Goal: Task Accomplishment & Management: Manage account settings

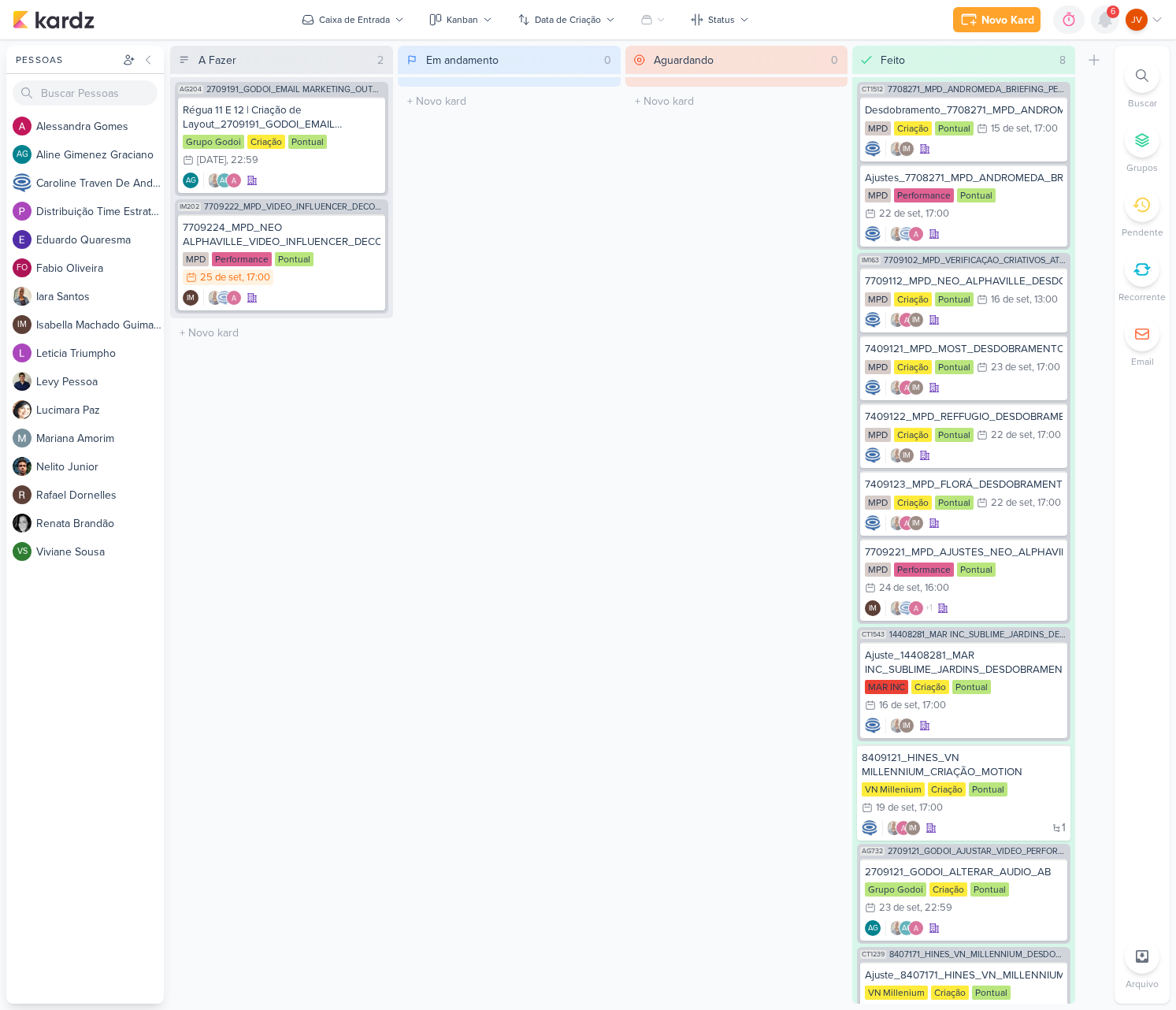
click at [1100, 25] on icon at bounding box center [1105, 19] width 19 height 19
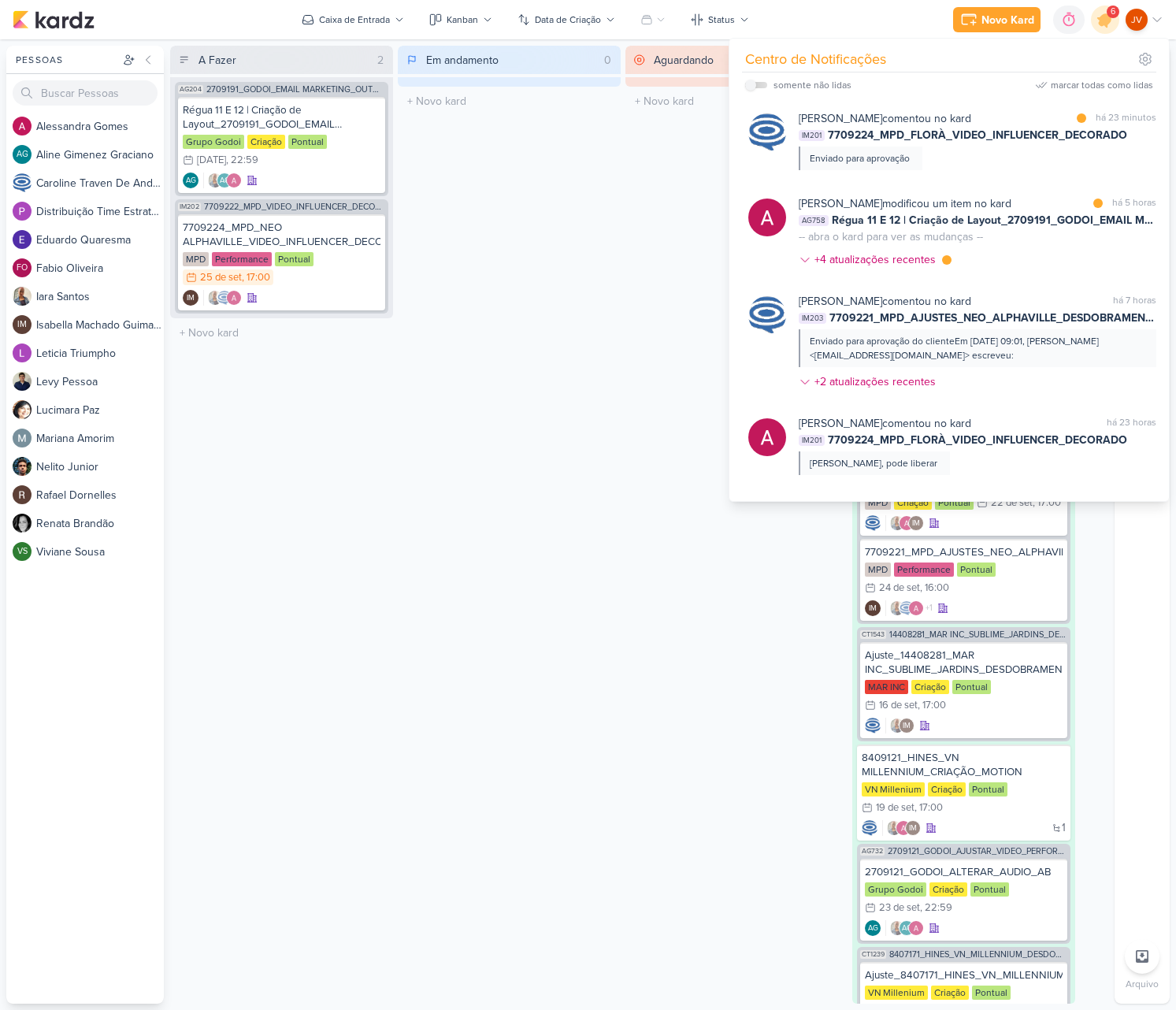
click at [952, 155] on div "Caroline Traven De Andrade comentou no kard marcar como lida há 23 minutos IM20…" at bounding box center [978, 140] width 357 height 60
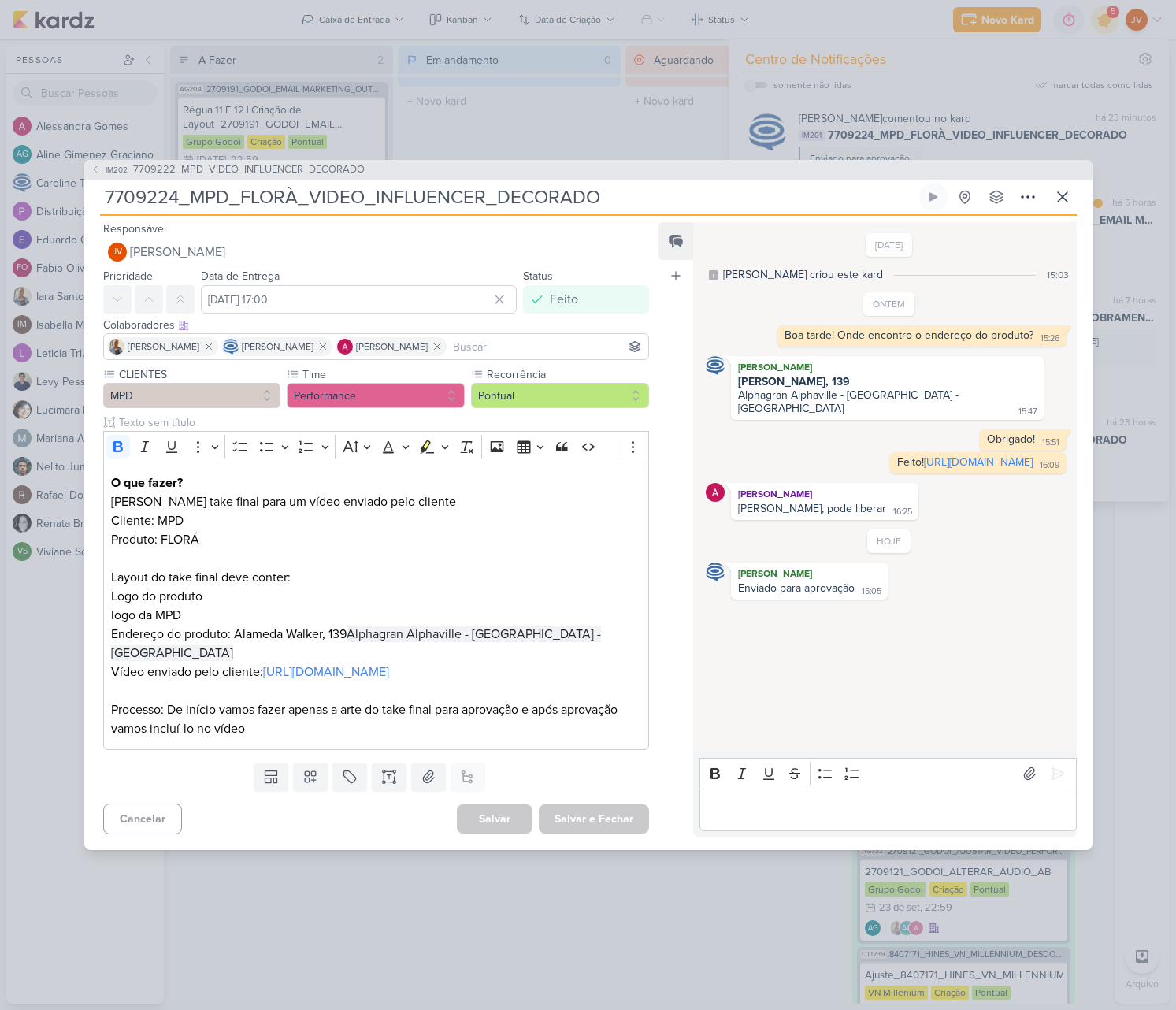
click at [1131, 166] on div "IM202 7709222_MPD_VIDEO_INFLUENCER_DECORADO 7709224_MPD_FLORÀ_VIDEO_INFLUENCER_…" at bounding box center [588, 505] width 1176 height 1010
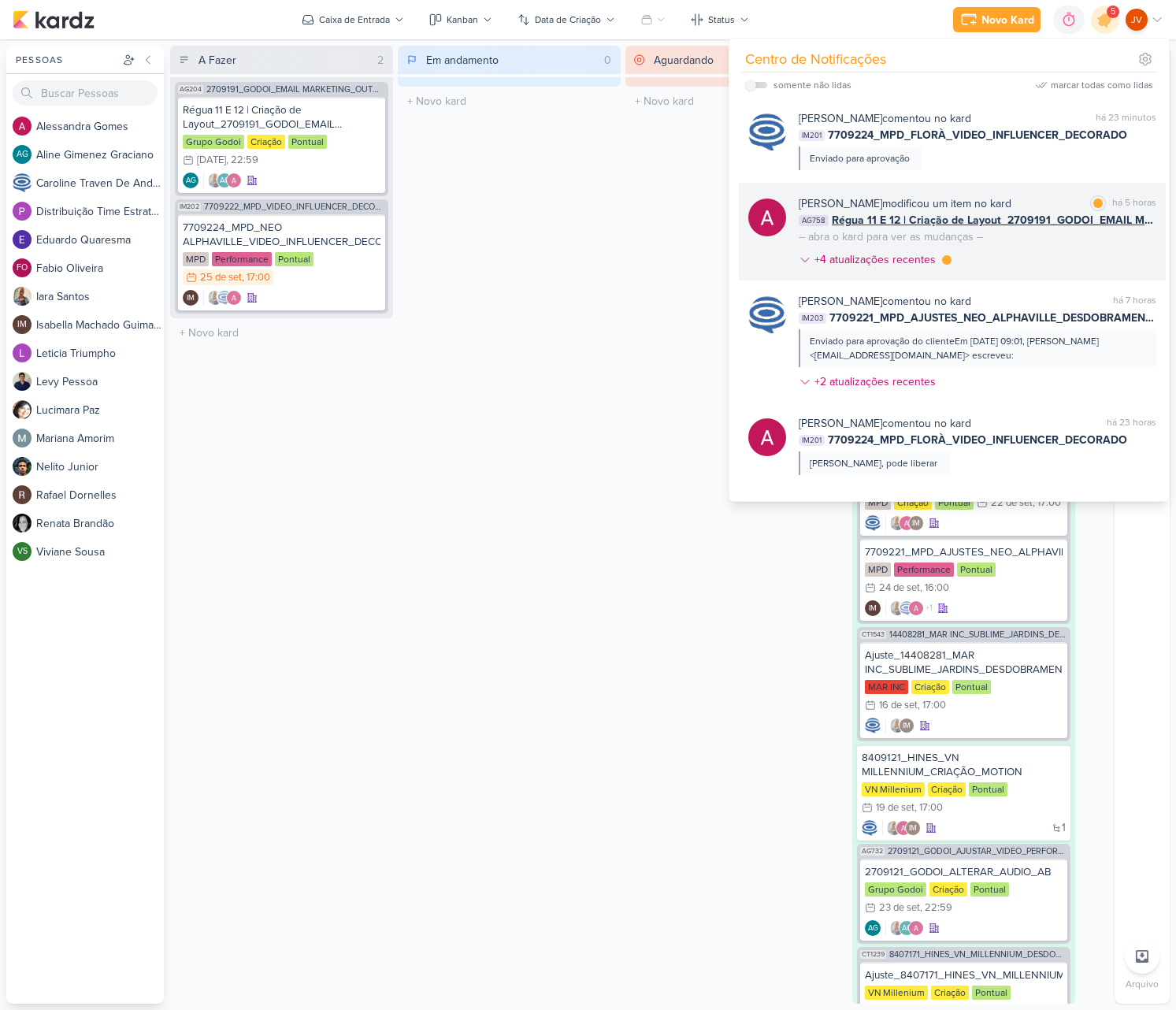
click at [1047, 238] on div "Alessandra Gomes modificou um item no kard marcar como lida há 5 horas AG758 Ré…" at bounding box center [978, 234] width 357 height 79
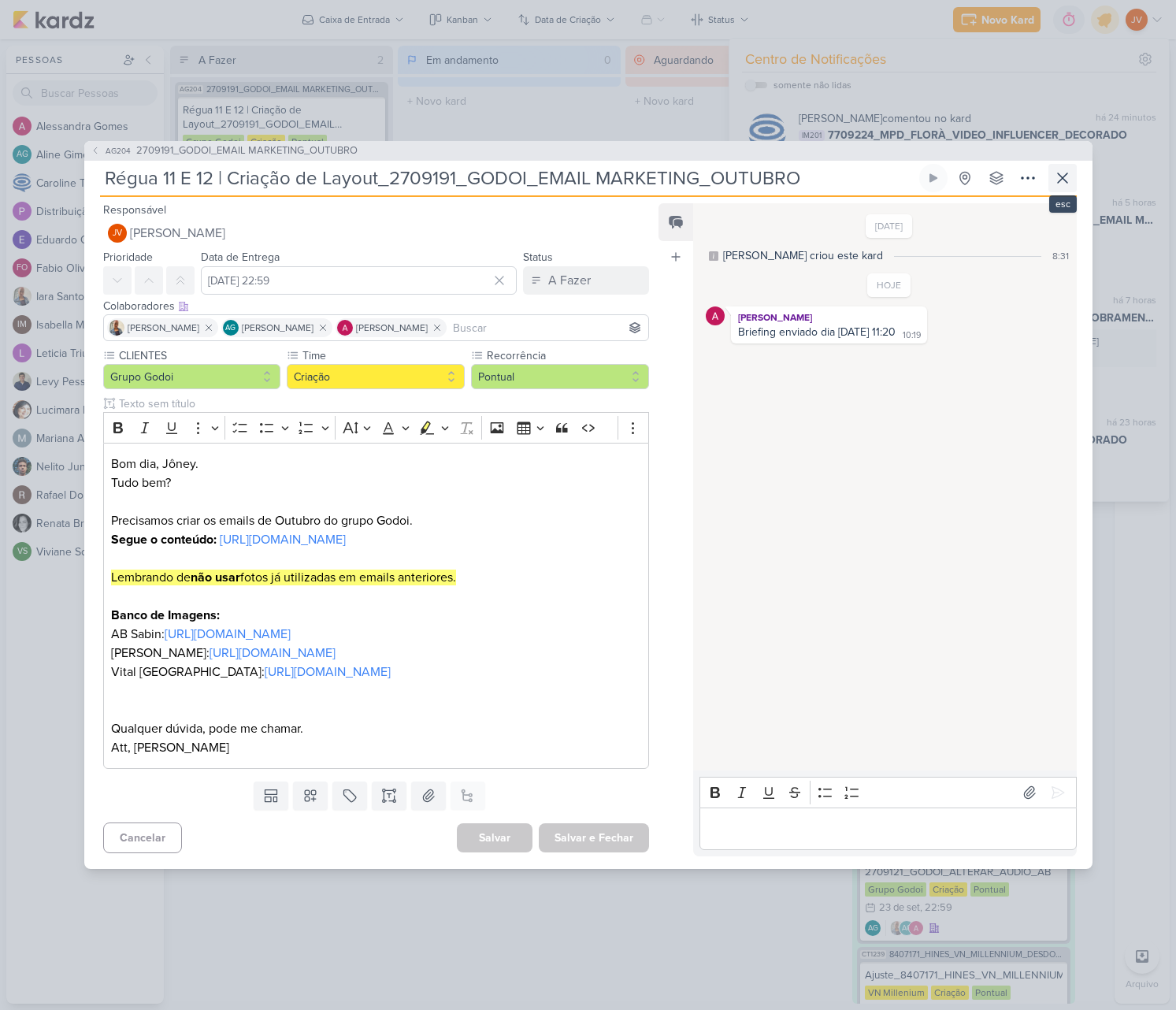
click at [1066, 169] on icon at bounding box center [1062, 178] width 19 height 19
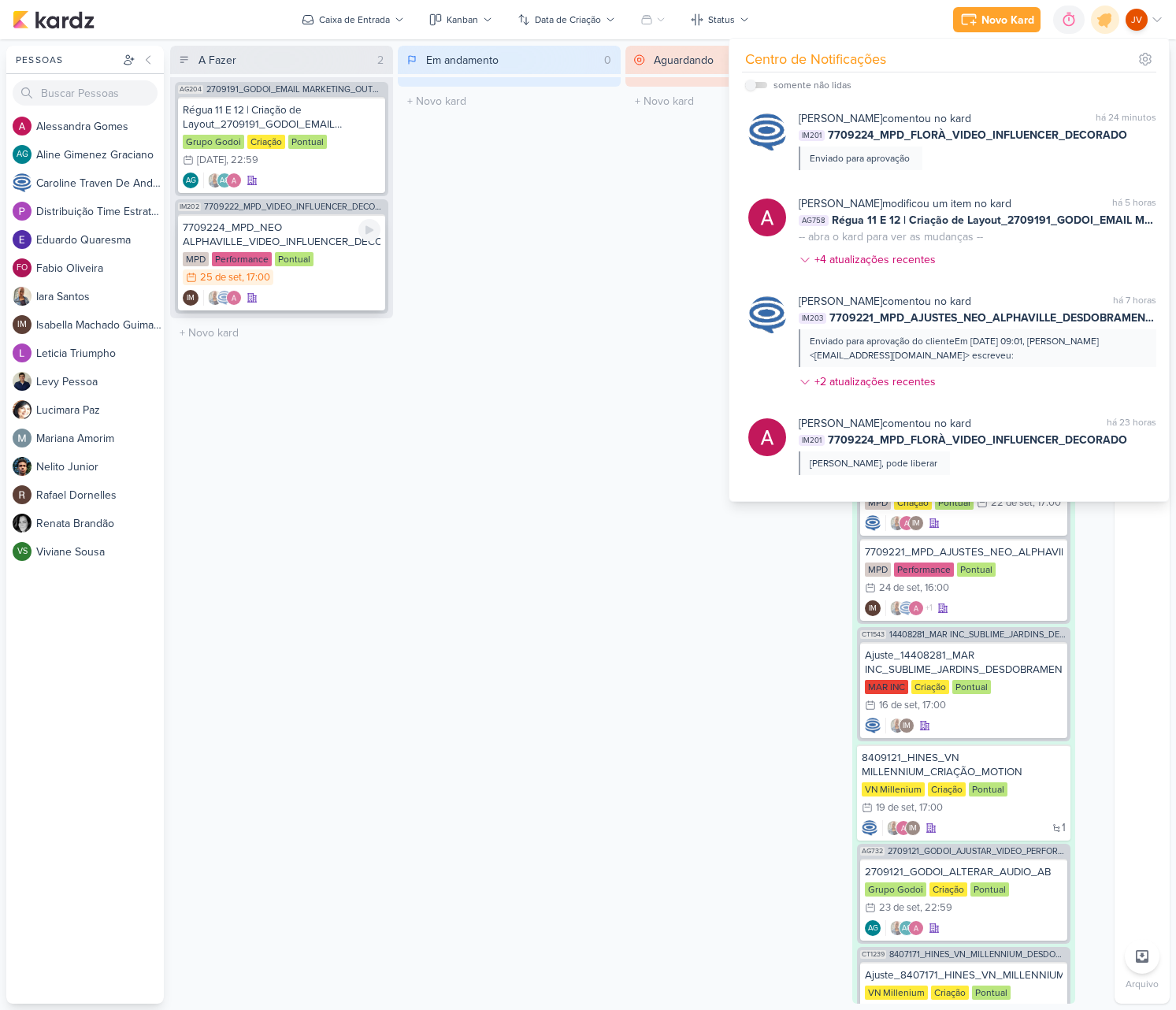
click at [306, 236] on div "7709224_MPD_NEO ALPHAVILLE_VIDEO_INFLUENCER_DECORADO" at bounding box center [281, 234] width 198 height 29
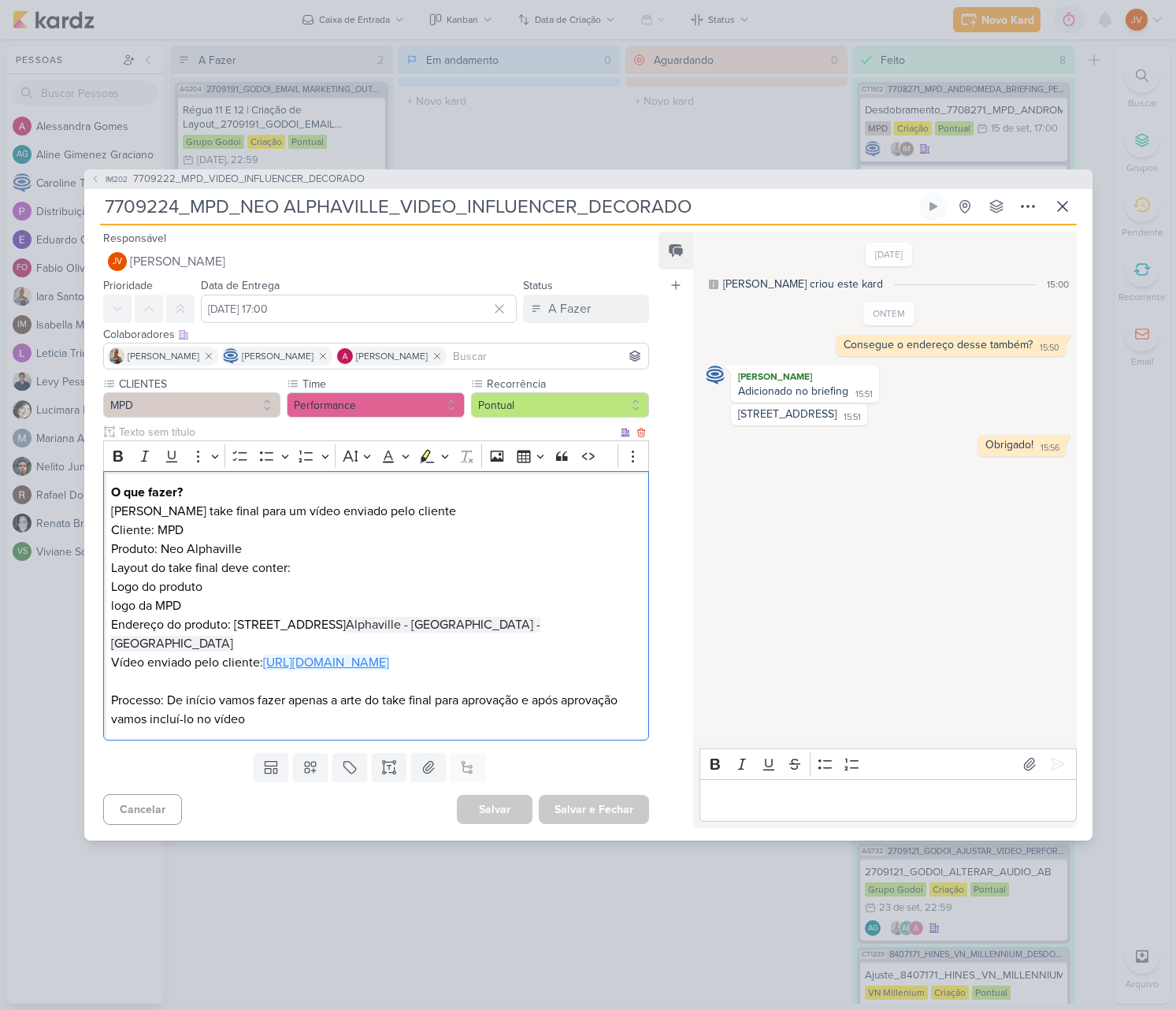
click at [263, 658] on link "[URL][DOMAIN_NAME]" at bounding box center [326, 662] width 126 height 16
drag, startPoint x: 238, startPoint y: 624, endPoint x: 529, endPoint y: 618, distance: 291.1
click at [524, 619] on p "Logo do produto logo da MPD Endereço do produto: Avenida Andrômeda, 328 Alphavi…" at bounding box center [376, 616] width 529 height 75
copy p "Avenida Andrômeda, 328 Alphaville - Barueri - SP"
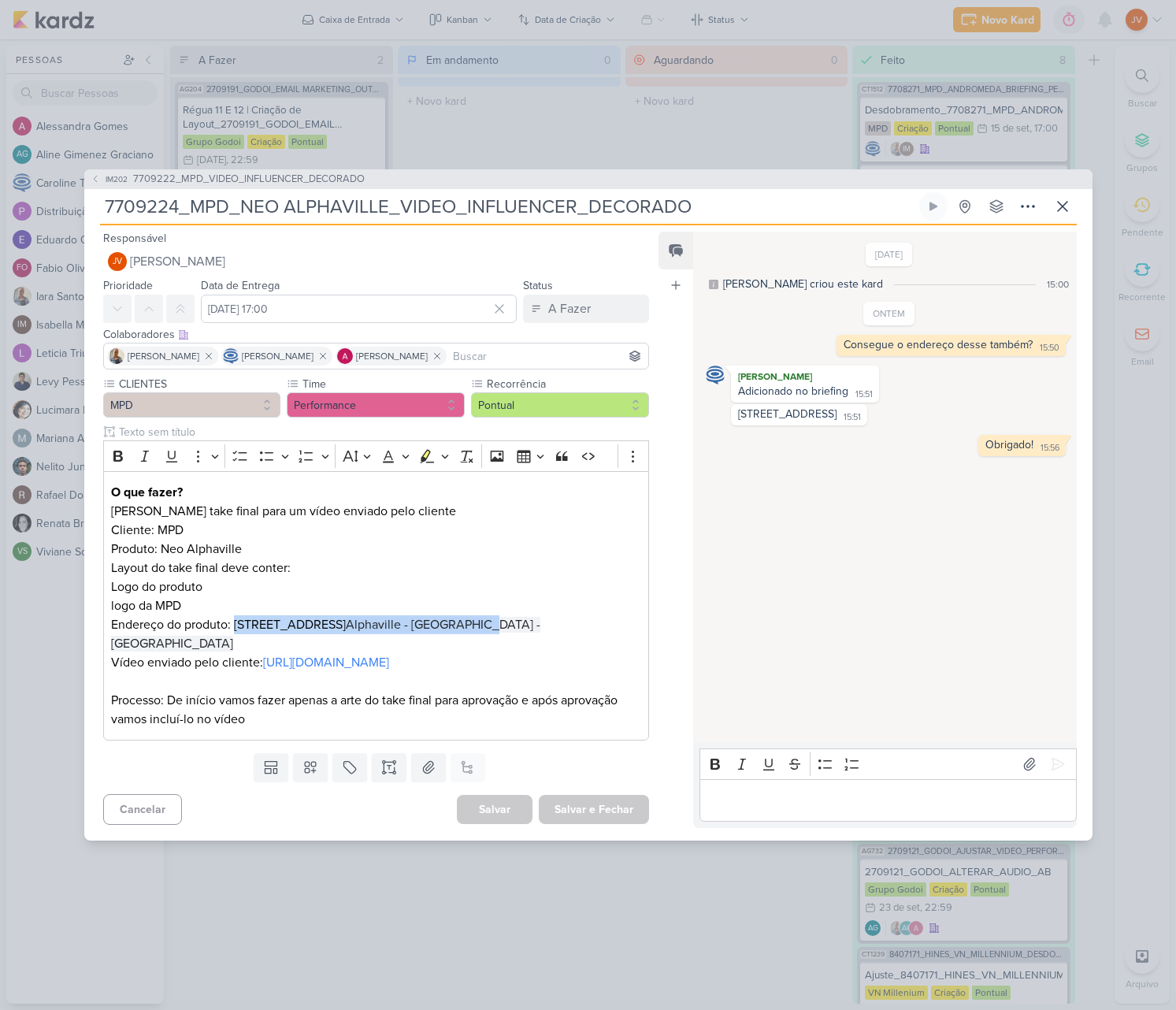
click at [650, 207] on input "7709224_MPD_NEO ALPHAVILLE_VIDEO_INFLUENCER_DECORADO" at bounding box center [508, 207] width 816 height 29
click at [656, 203] on input "7709224_MPD_NEO ALPHAVILLE_VIDEO_INFLUENCER_DECORADO" at bounding box center [508, 207] width 816 height 29
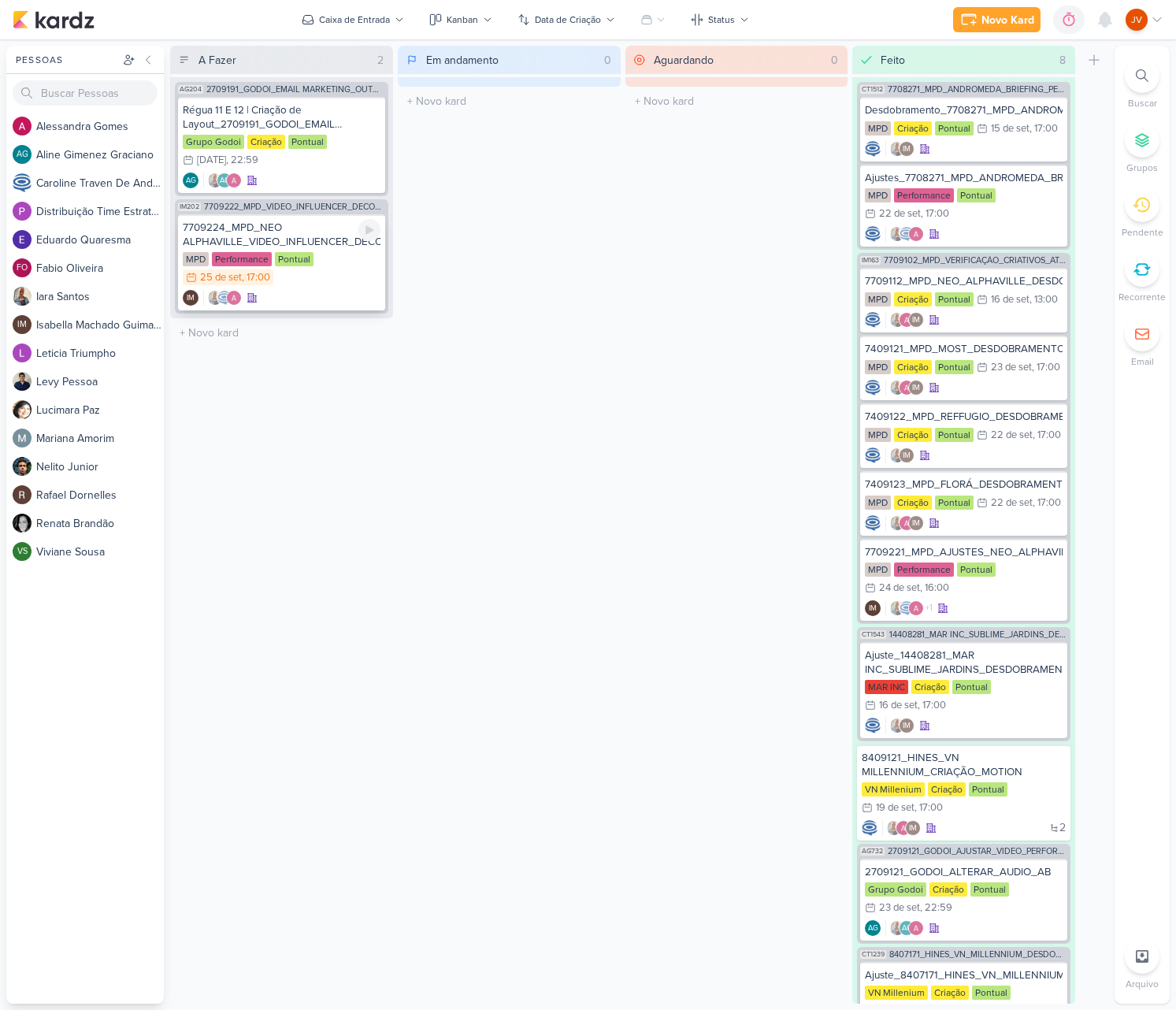
click at [289, 232] on div "7709224_MPD_NEO ALPHAVILLE_VIDEO_INFLUENCER_DECORADO" at bounding box center [281, 234] width 198 height 29
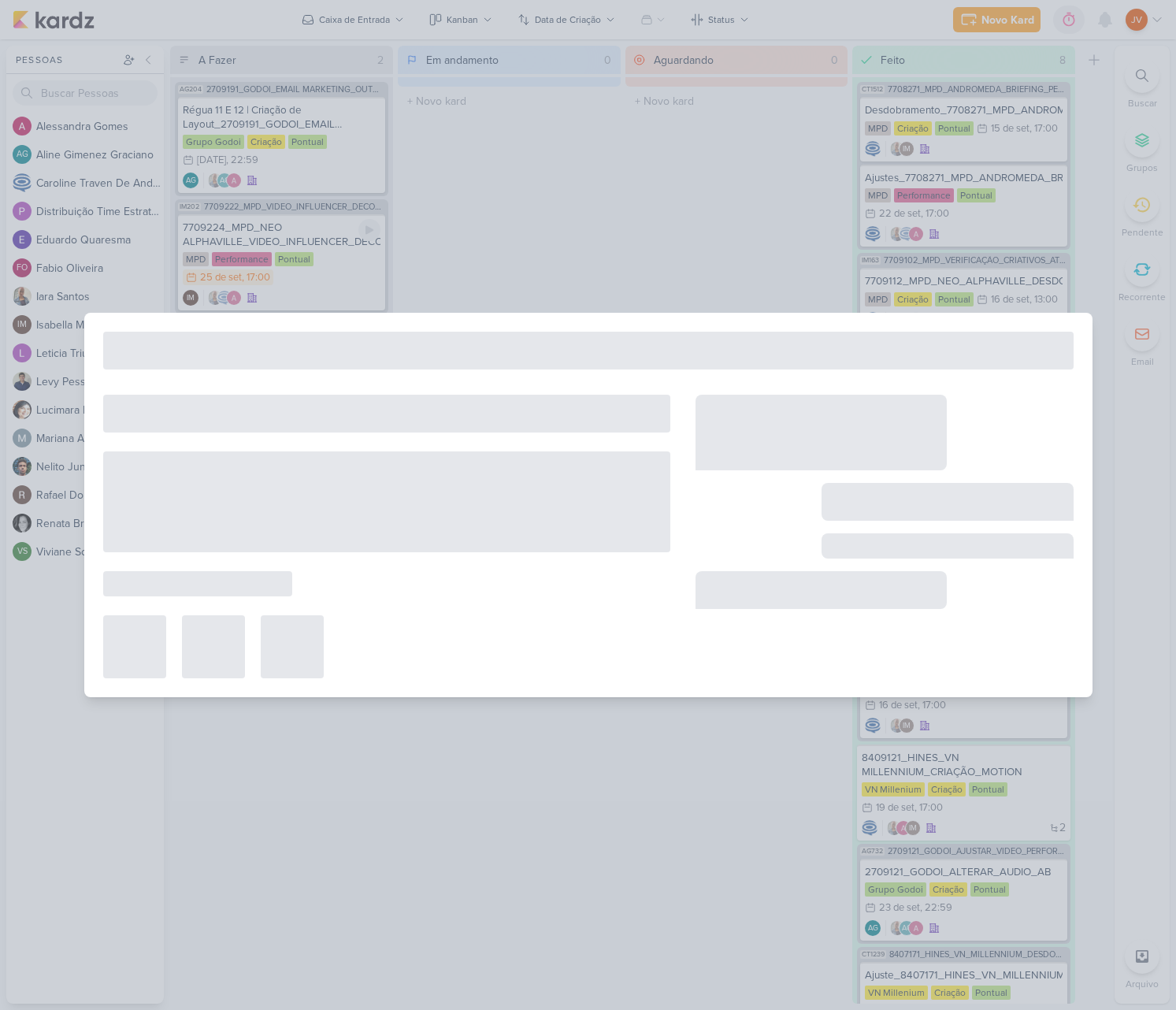
click at [289, 232] on div at bounding box center [588, 505] width 1176 height 1010
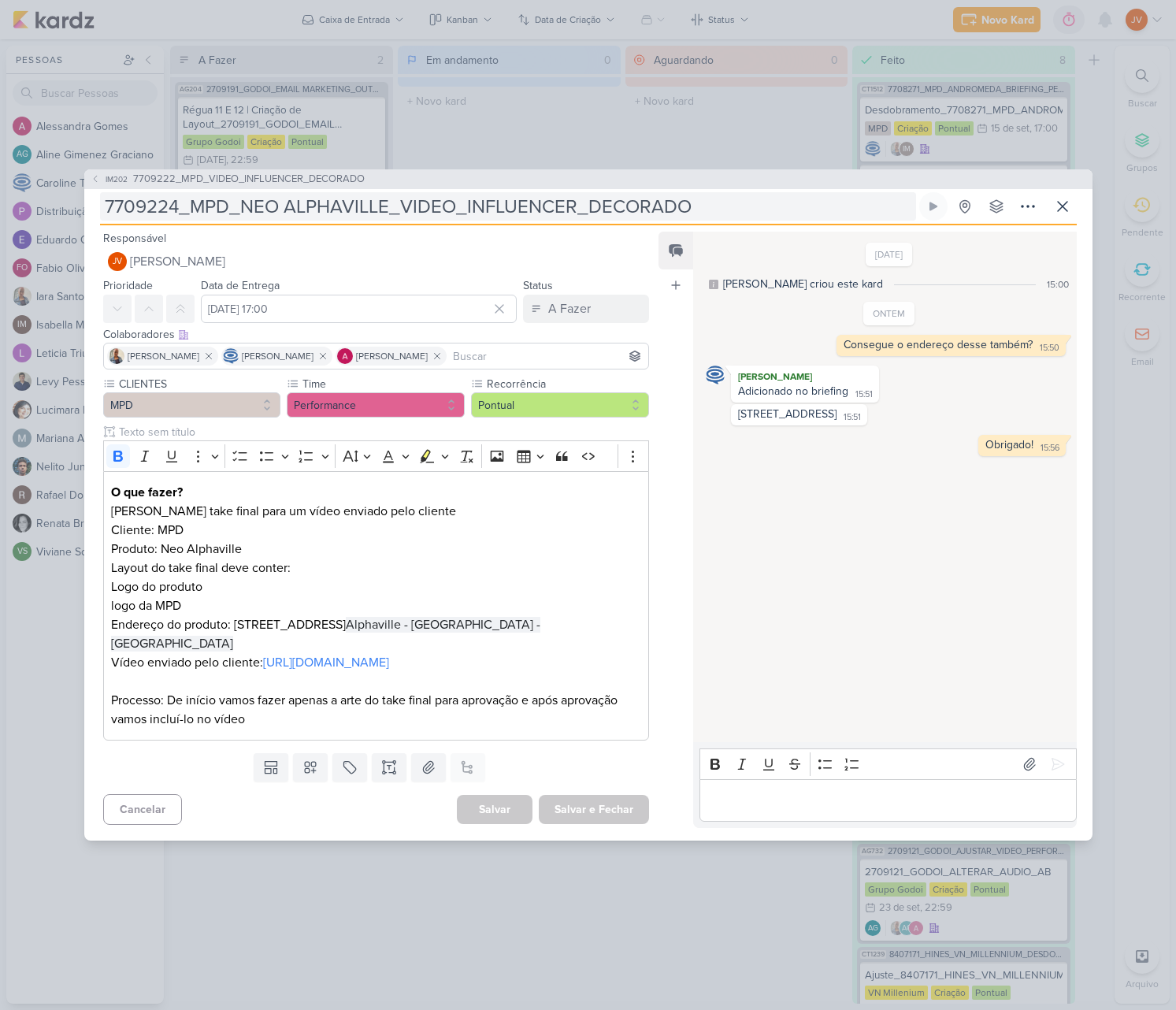
click at [507, 202] on input "7709224_MPD_NEO ALPHAVILLE_VIDEO_INFLUENCER_DECORADO" at bounding box center [508, 207] width 816 height 29
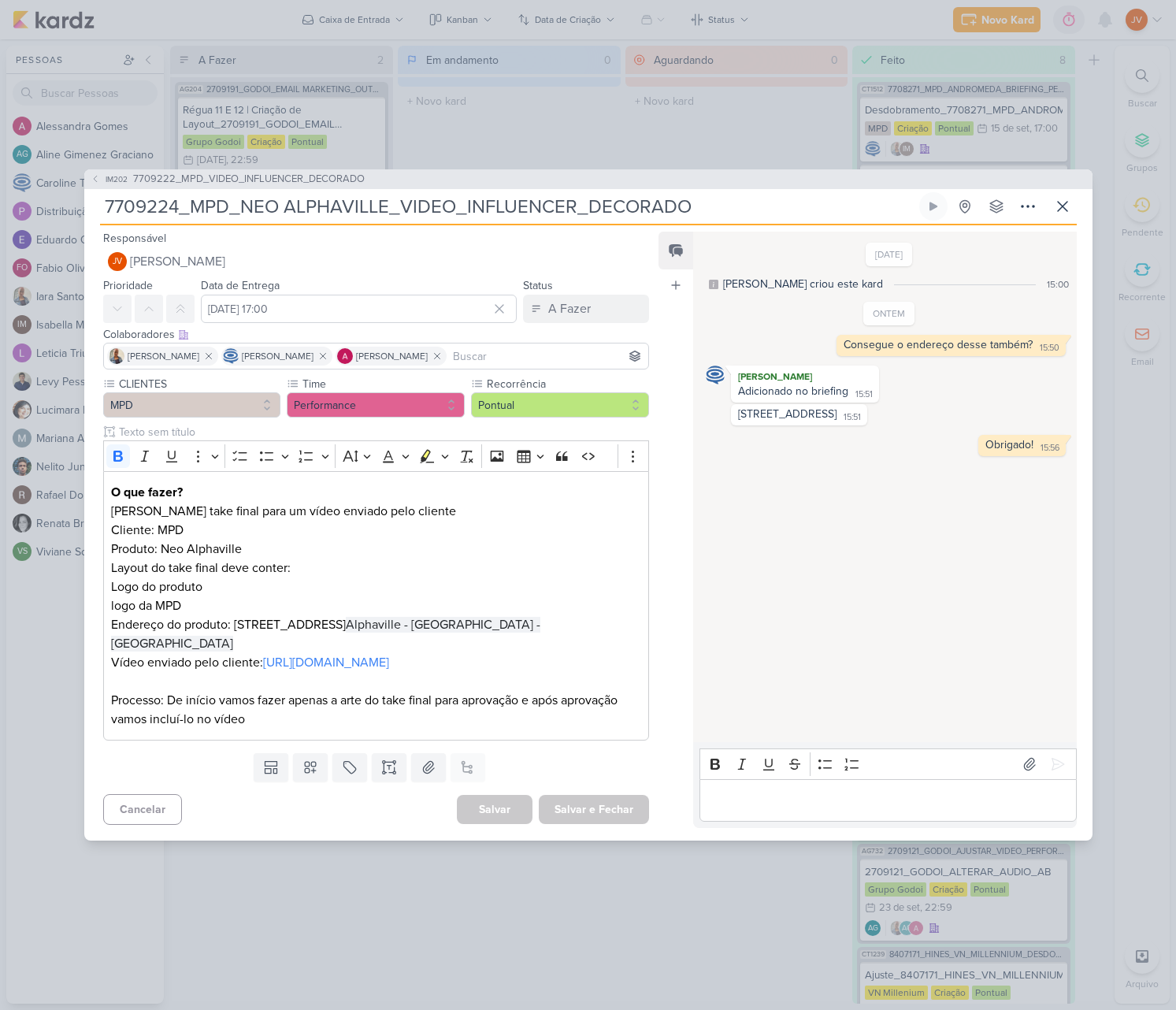
click at [750, 806] on p "Editor editing area: main" at bounding box center [888, 800] width 360 height 19
click at [1059, 752] on button at bounding box center [1058, 764] width 25 height 25
click at [585, 311] on button "A Fazer" at bounding box center [586, 309] width 126 height 29
click at [568, 391] on div "Aguardando" at bounding box center [568, 397] width 60 height 16
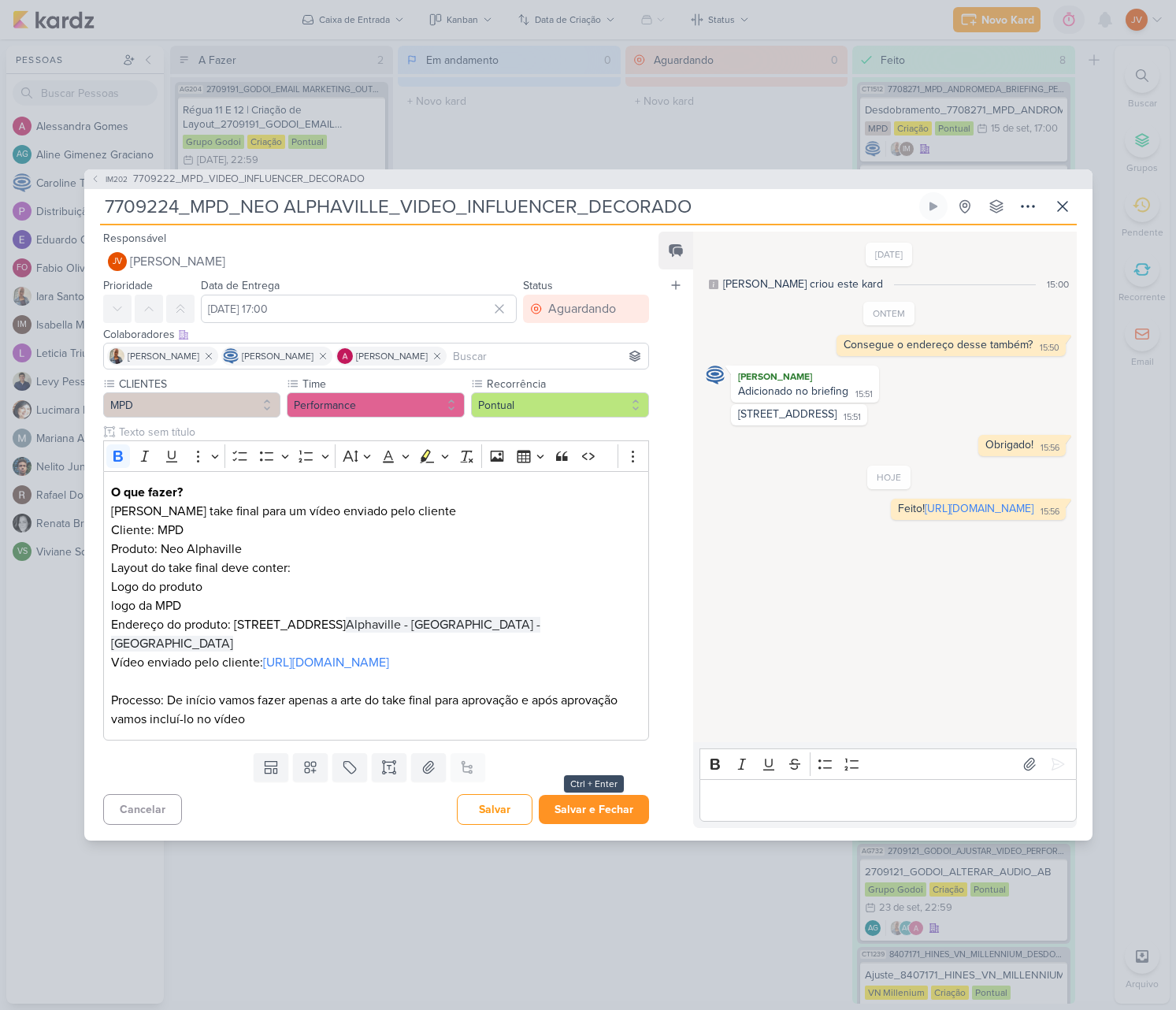
click at [584, 812] on button "Salvar e Fechar" at bounding box center [594, 810] width 111 height 30
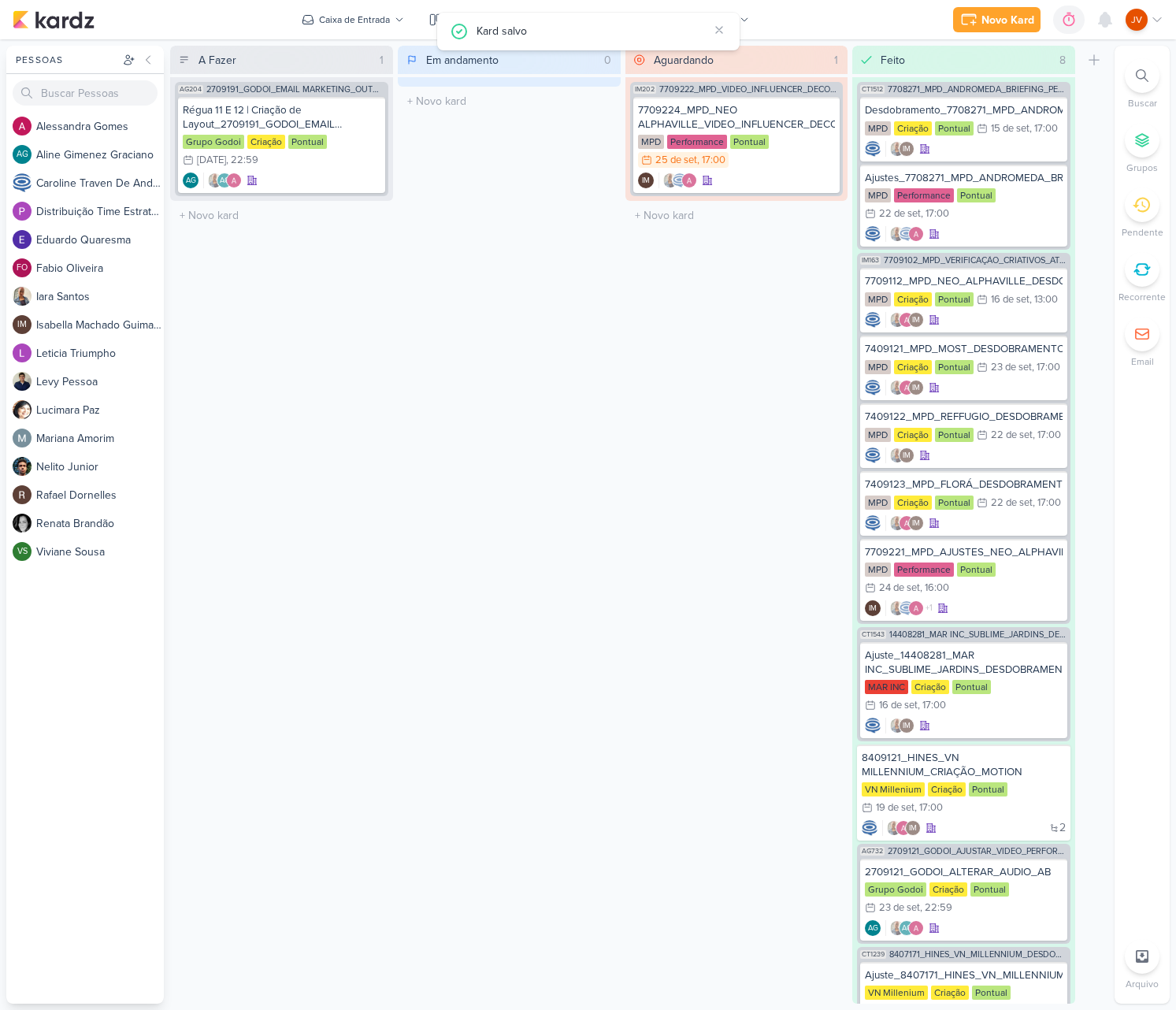
click at [638, 624] on div "Aguardando 1 Mover Para Esquerda Mover Para Direita [GEOGRAPHIC_DATA] IM202 770…" at bounding box center [737, 525] width 223 height 958
click at [1151, 202] on div at bounding box center [1142, 205] width 34 height 34
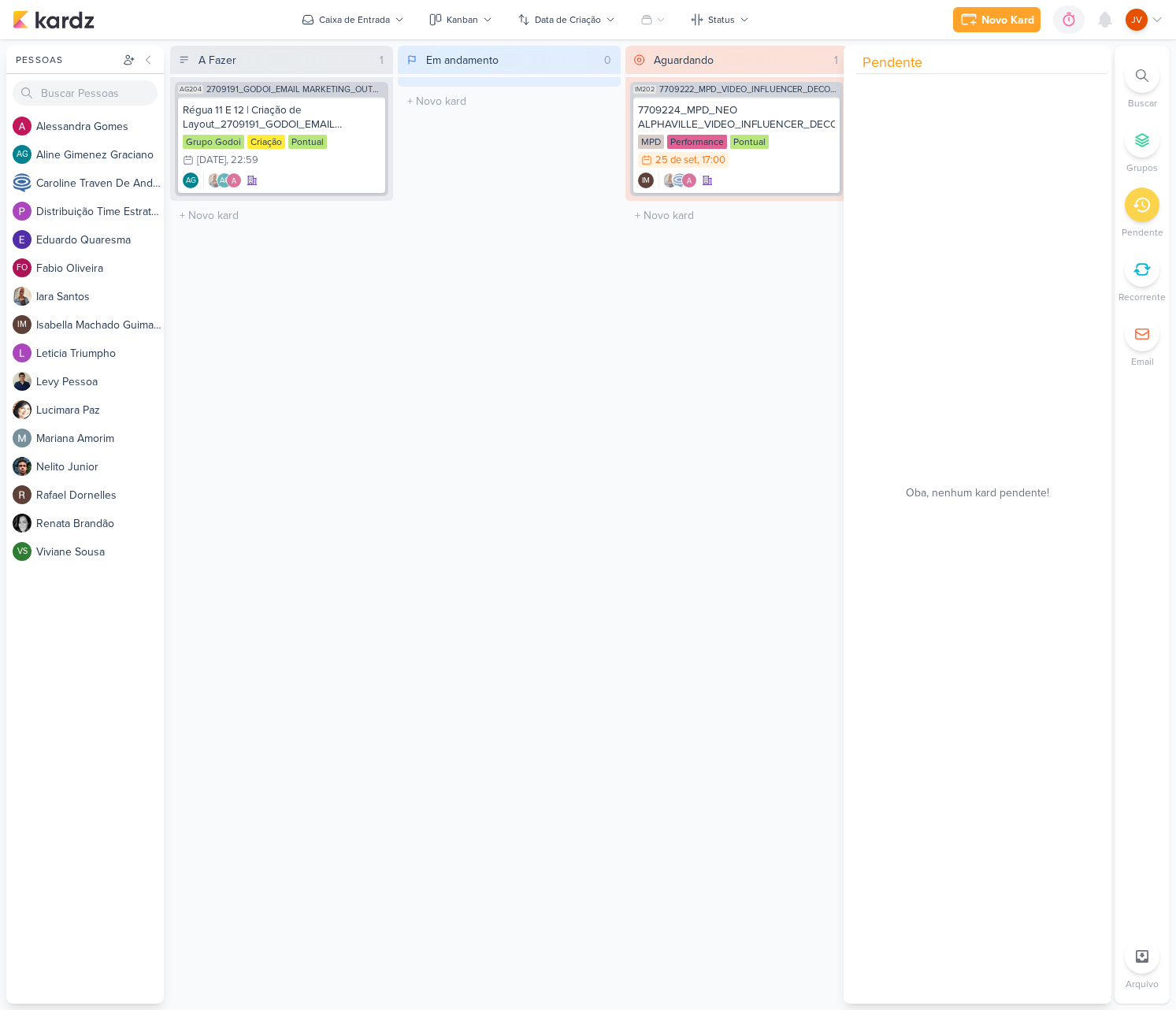
click at [1158, 213] on li "Pendente" at bounding box center [1142, 213] width 55 height 52
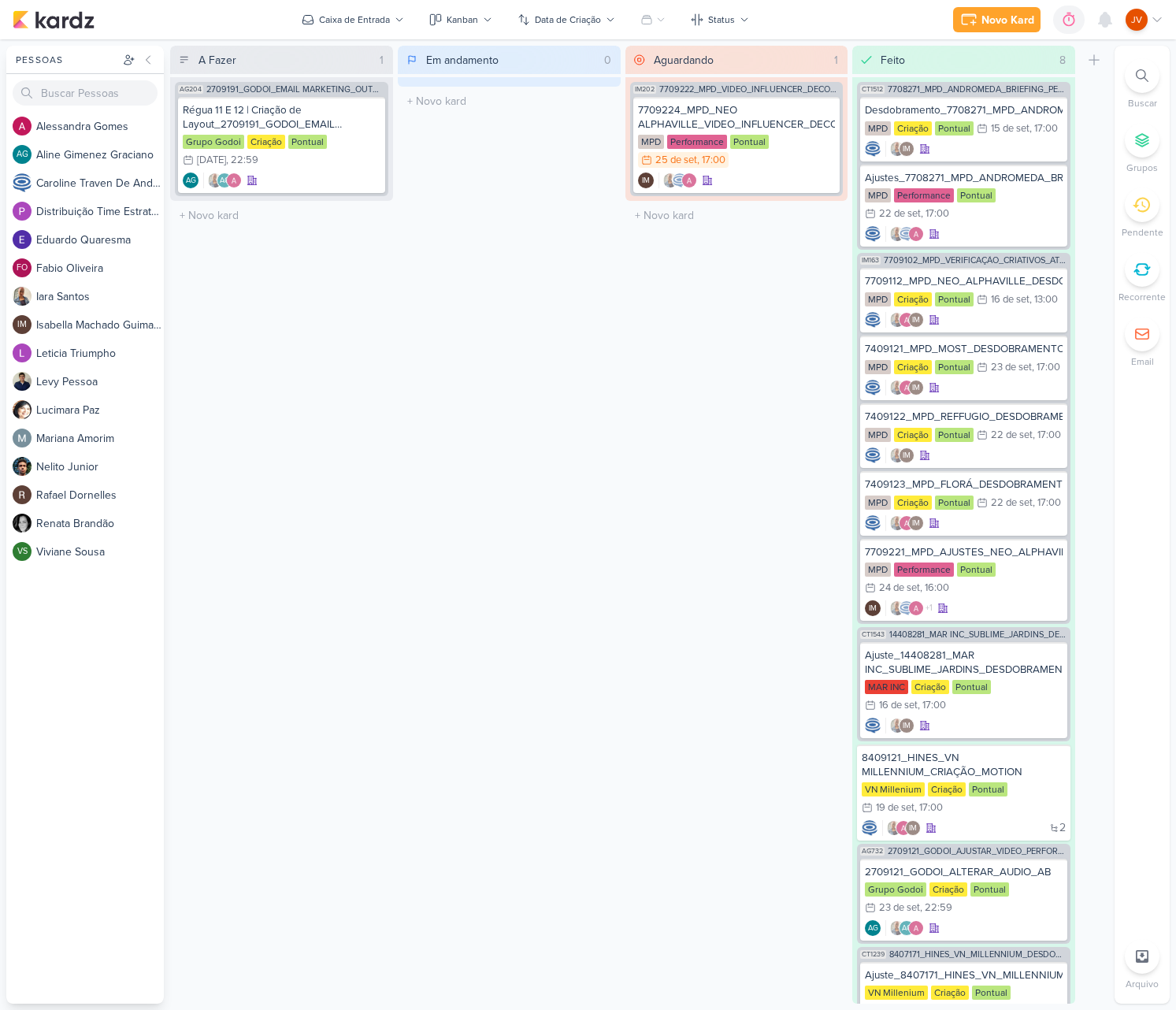
click at [486, 522] on div "Em andamento 0 Mover Para Esquerda Mover Para Direita [GEOGRAPHIC_DATA] O títul…" at bounding box center [509, 525] width 223 height 958
